Goal: Task Accomplishment & Management: Manage account settings

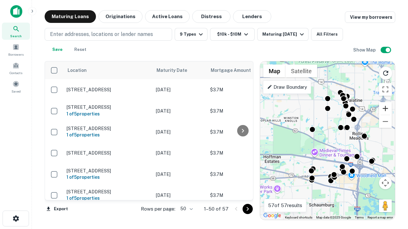
click at [385, 109] on button "Zoom in" at bounding box center [385, 108] width 13 height 13
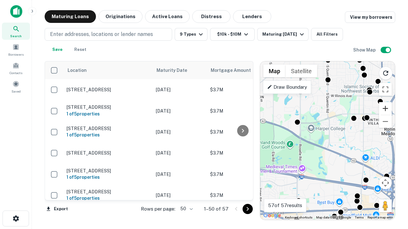
click at [385, 109] on button "Zoom in" at bounding box center [385, 108] width 13 height 13
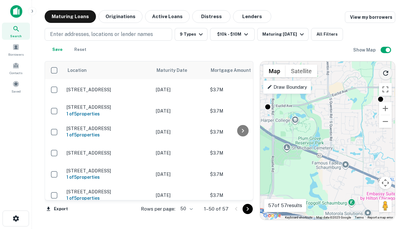
click at [385, 72] on icon "Reload search area" at bounding box center [386, 73] width 8 height 8
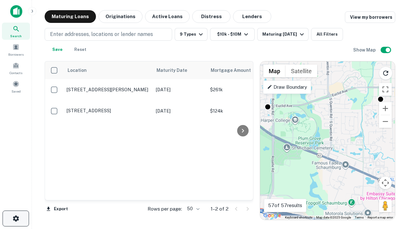
click at [16, 219] on icon "button" at bounding box center [16, 219] width 8 height 8
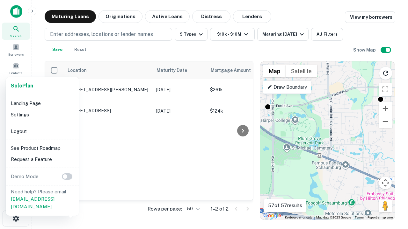
click at [42, 131] on li "Logout" at bounding box center [42, 131] width 68 height 11
